Goal: Information Seeking & Learning: Learn about a topic

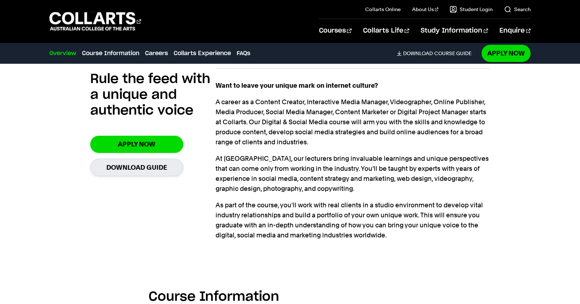
scroll to position [589, 0]
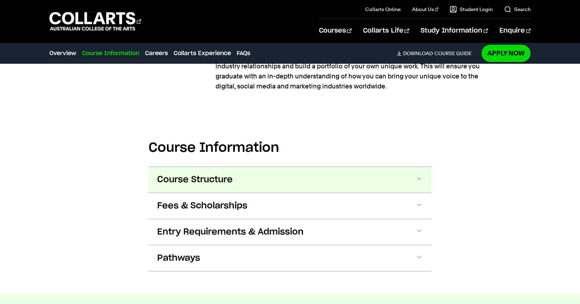
click at [208, 174] on span "Course Structure" at bounding box center [194, 179] width 75 height 11
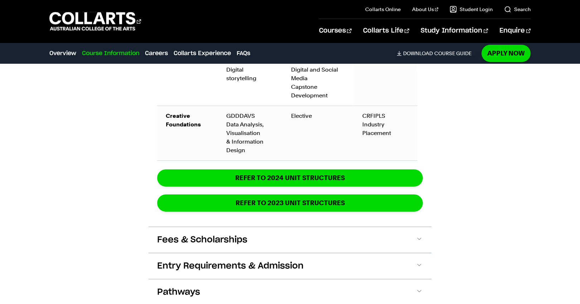
scroll to position [1286, 0]
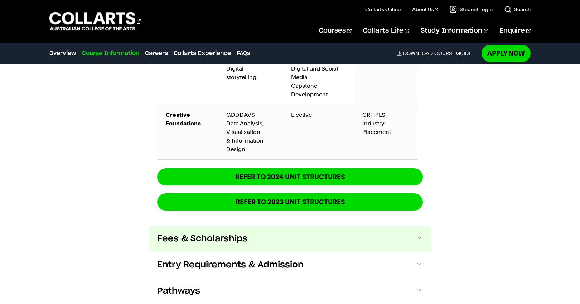
click at [174, 233] on span "Fees & Scholarships" at bounding box center [202, 238] width 90 height 11
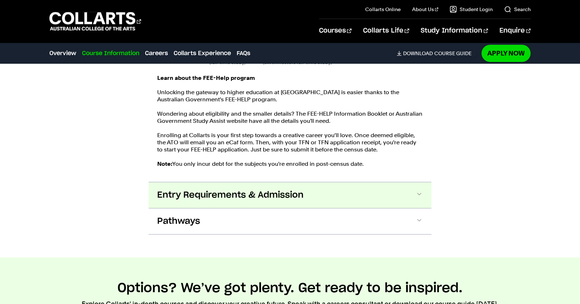
scroll to position [1549, 0]
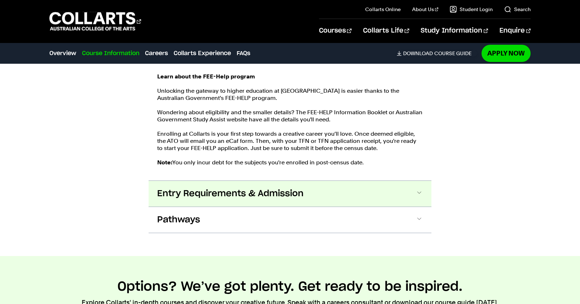
click at [211, 188] on span "Entry Requirements & Admission" at bounding box center [230, 193] width 146 height 11
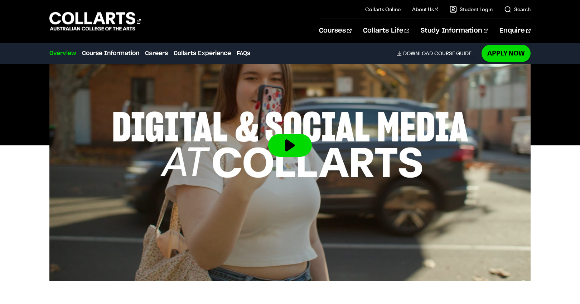
scroll to position [217, 0]
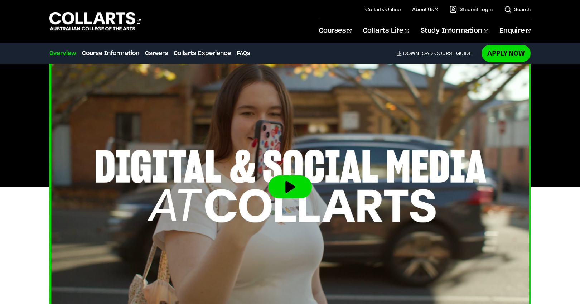
click at [289, 175] on button at bounding box center [290, 186] width 44 height 23
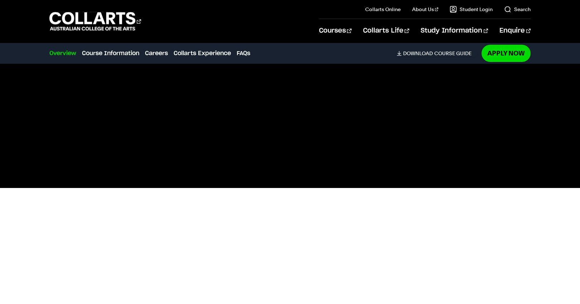
scroll to position [214, 0]
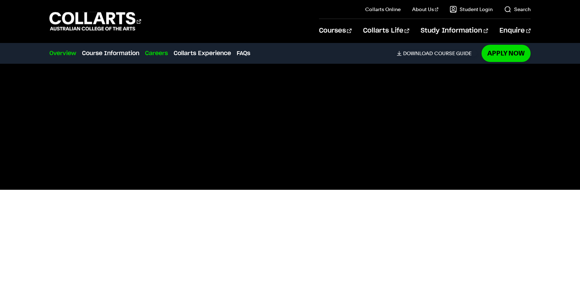
click at [159, 51] on link "Careers" at bounding box center [156, 53] width 23 height 9
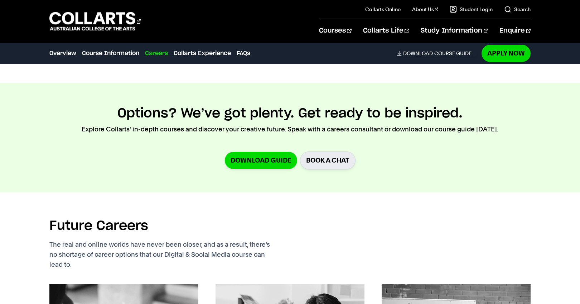
scroll to position [1908, 0]
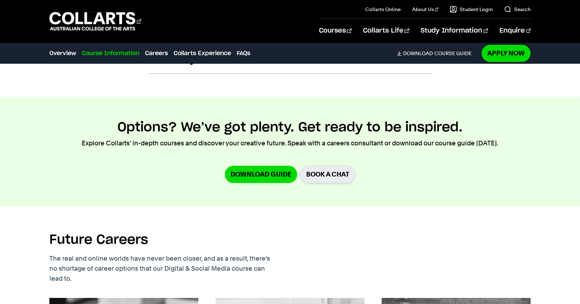
click at [124, 51] on link "Course Information" at bounding box center [110, 53] width 57 height 9
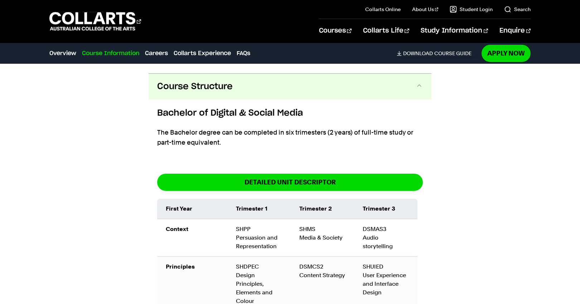
scroll to position [830, 0]
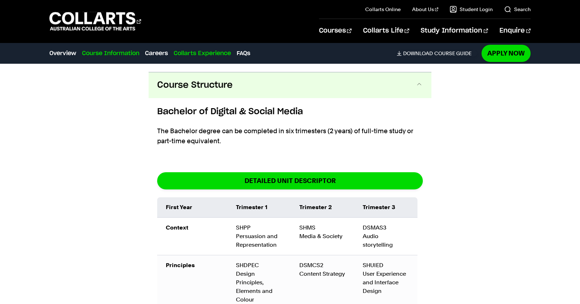
click at [221, 52] on link "Collarts Experience" at bounding box center [202, 53] width 57 height 9
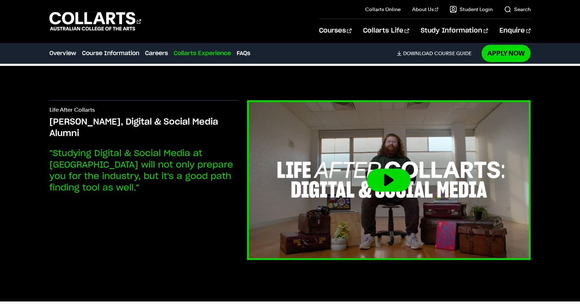
scroll to position [2761, 0]
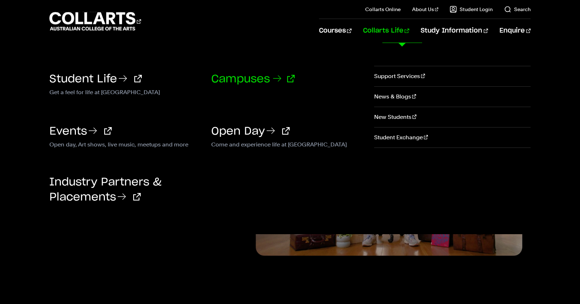
click at [257, 78] on link "Campuses" at bounding box center [252, 79] width 83 height 11
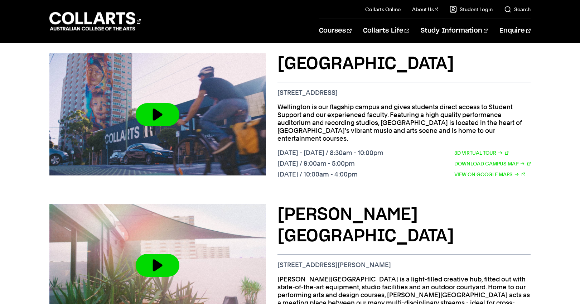
scroll to position [296, 0]
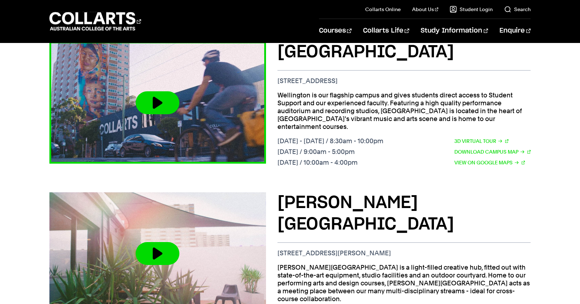
click at [159, 103] on button at bounding box center [158, 102] width 44 height 23
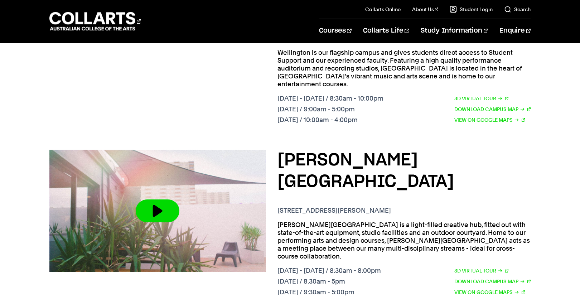
scroll to position [376, 0]
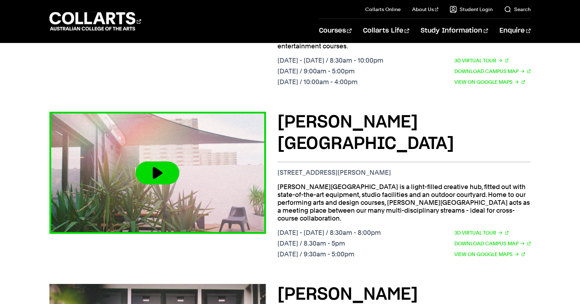
click at [160, 169] on button at bounding box center [158, 172] width 44 height 23
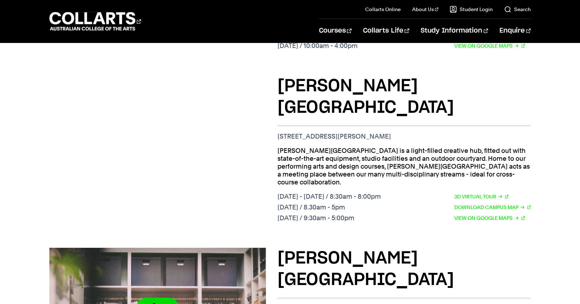
scroll to position [411, 0]
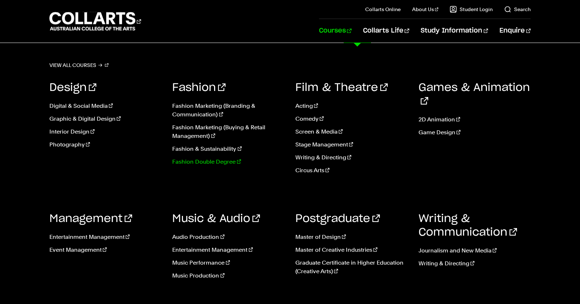
click at [207, 160] on link "Fashion Double Degree" at bounding box center [228, 161] width 112 height 9
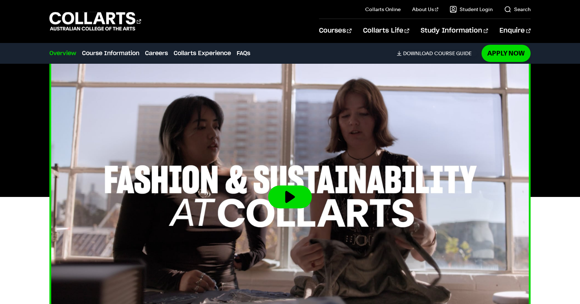
scroll to position [278, 0]
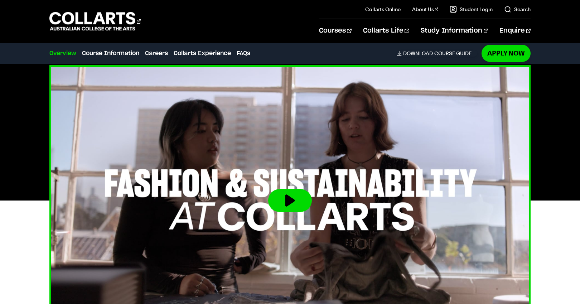
click at [288, 197] on button at bounding box center [290, 200] width 44 height 23
